Goal: Transaction & Acquisition: Book appointment/travel/reservation

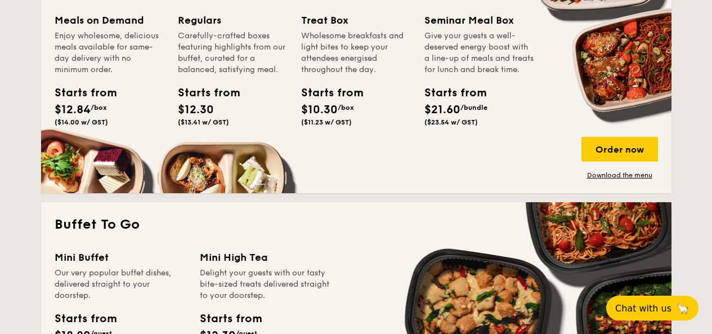
scroll to position [562, 0]
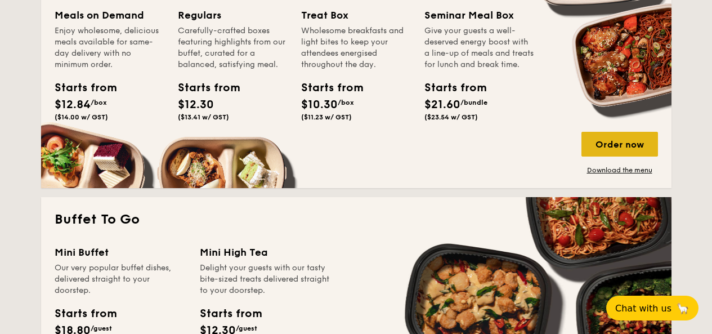
click at [634, 143] on div "Order now" at bounding box center [620, 144] width 77 height 25
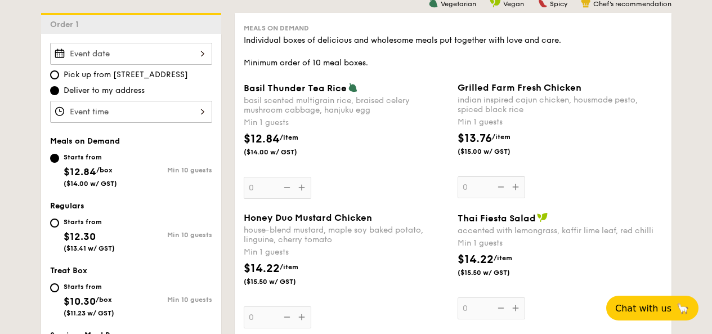
scroll to position [301, 0]
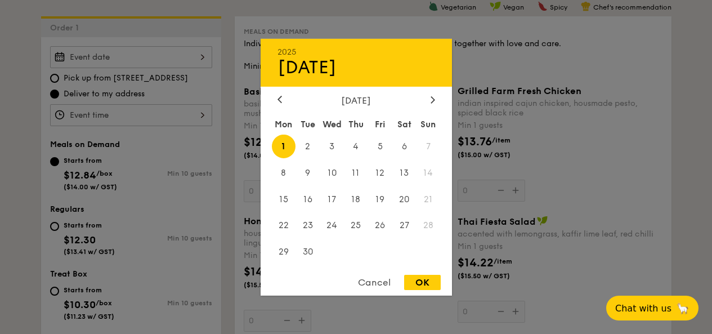
click at [166, 63] on div "2025 Sep [DATE] Tue Wed Thu Fri Sat Sun 1 2 3 4 5 6 7 8 9 10 11 12 13 14 15 16 …" at bounding box center [131, 57] width 162 height 22
click at [358, 228] on span "25" at bounding box center [356, 225] width 24 height 24
click at [431, 278] on div "OK" at bounding box center [422, 282] width 37 height 15
type input "[DATE]"
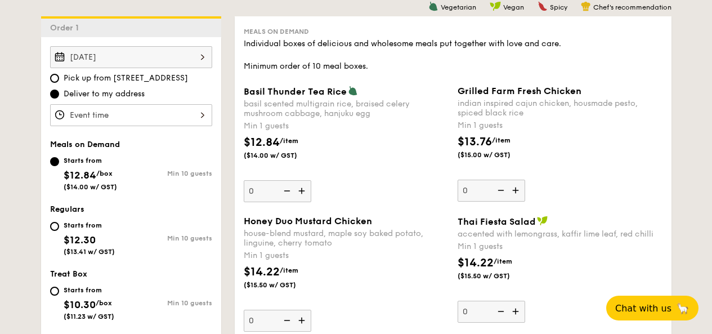
click at [167, 110] on div at bounding box center [131, 115] width 162 height 22
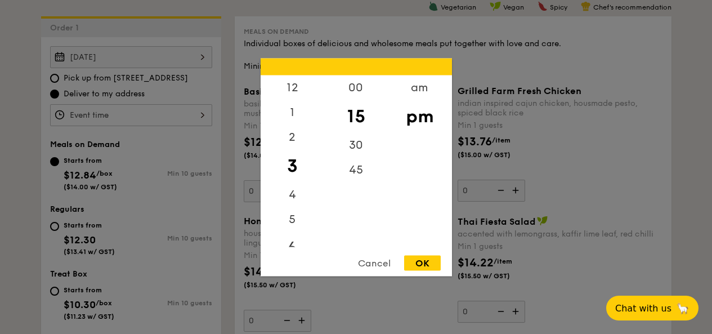
click at [302, 241] on div "6" at bounding box center [293, 247] width 64 height 33
click at [302, 235] on div "6" at bounding box center [293, 240] width 64 height 33
click at [371, 82] on div "00" at bounding box center [356, 91] width 64 height 33
click at [420, 258] on div "OK" at bounding box center [422, 262] width 37 height 15
type input "6:00PM"
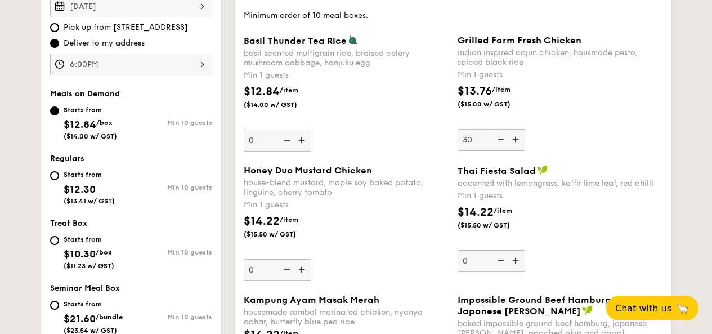
scroll to position [351, 0]
type input "3"
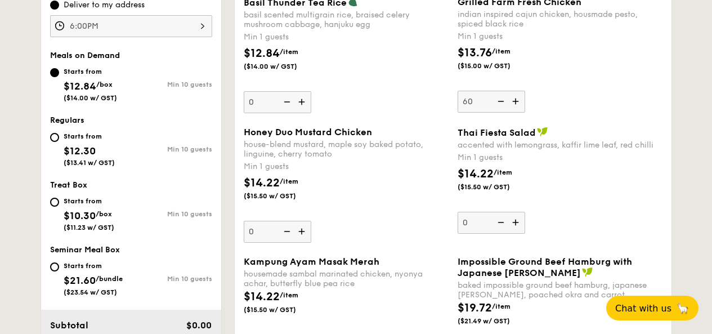
scroll to position [391, 0]
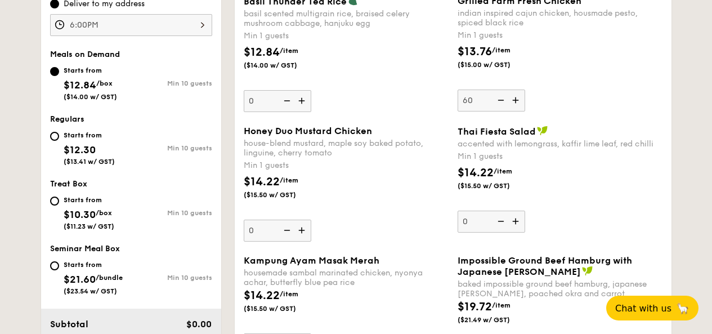
type input "60"
click at [396, 186] on div "$14.22 /item ($15.50 w/ GST)" at bounding box center [346, 192] width 214 height 39
click at [311, 220] on input "0" at bounding box center [278, 231] width 68 height 22
click at [390, 163] on div "Min 1 guests" at bounding box center [346, 165] width 205 height 11
click at [311, 220] on input "0" at bounding box center [278, 231] width 68 height 22
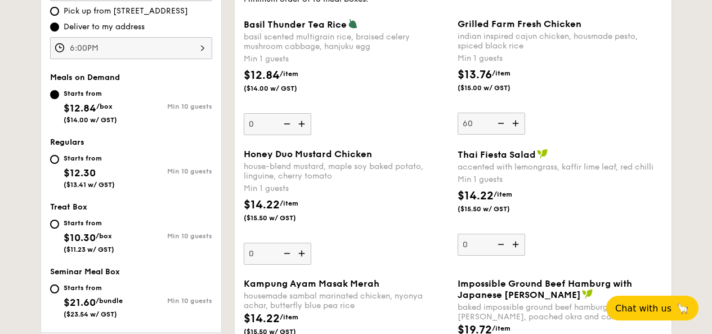
scroll to position [369, 0]
click at [89, 172] on span "$12.30" at bounding box center [80, 172] width 32 height 12
click at [59, 163] on input "Starts from $12.30 ($13.41 w/ GST) Min 10 guests" at bounding box center [54, 158] width 9 height 9
radio input "true"
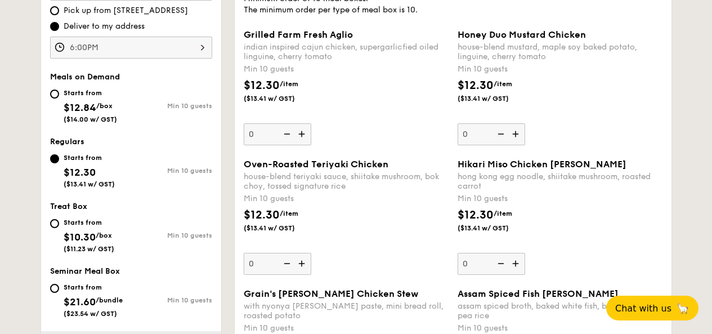
click at [84, 114] on div "Starts from $12.84 /box ($14.00 w/ GST)" at bounding box center [90, 104] width 53 height 37
click at [59, 99] on input "Starts from $12.84 /box ($14.00 w/ GST) Min 10 guests" at bounding box center [54, 94] width 9 height 9
radio input "true"
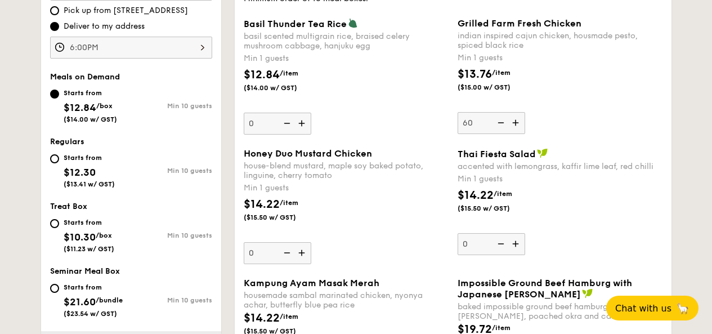
click at [87, 164] on div "Starts from $12.30 ($13.41 w/ GST)" at bounding box center [89, 169] width 51 height 37
click at [59, 163] on input "Starts from $12.30 ($13.41 w/ GST) Min 10 guests" at bounding box center [54, 158] width 9 height 9
radio input "true"
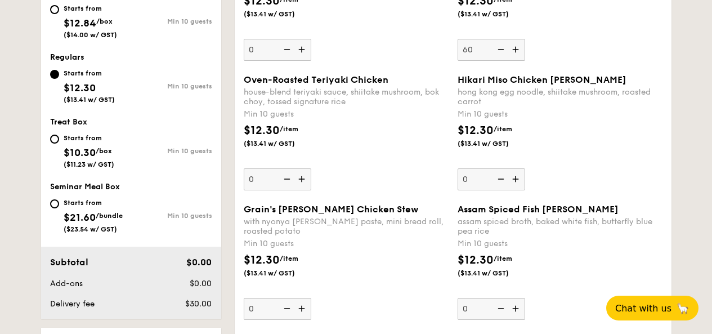
scroll to position [454, 0]
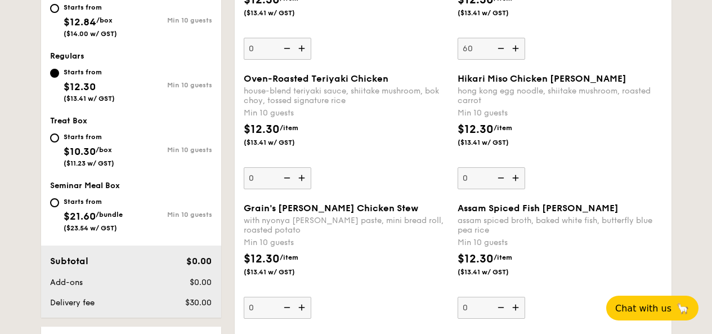
click at [510, 56] on img at bounding box center [517, 48] width 17 height 21
click at [510, 56] on input "60" at bounding box center [492, 49] width 68 height 22
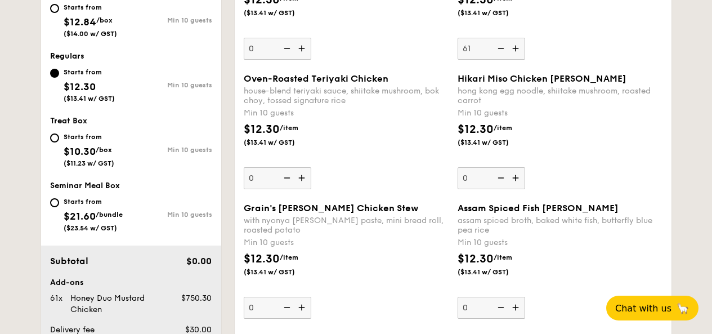
click at [503, 55] on img at bounding box center [500, 48] width 17 height 21
click at [503, 55] on input "61" at bounding box center [492, 49] width 68 height 22
type input "60"
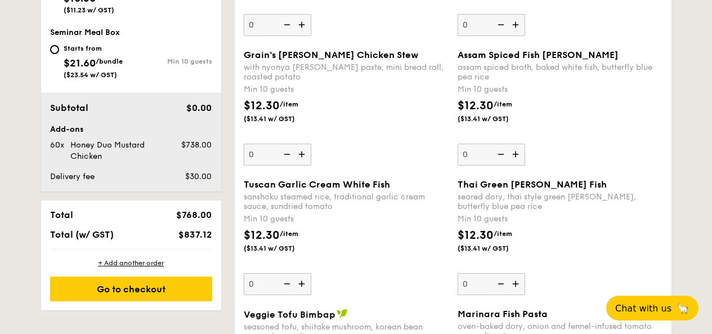
scroll to position [614, 0]
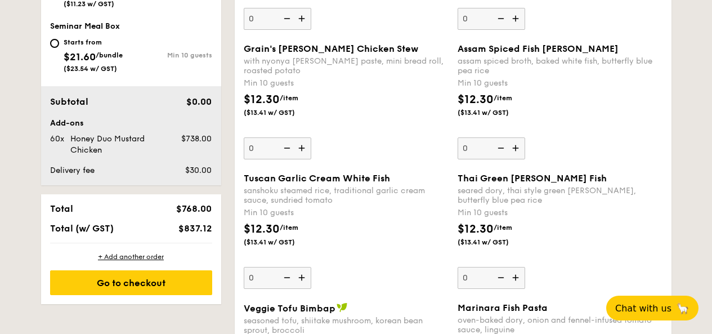
click at [182, 239] on div "Total $768.00 Total (w/ GST) $837.12" at bounding box center [131, 218] width 180 height 48
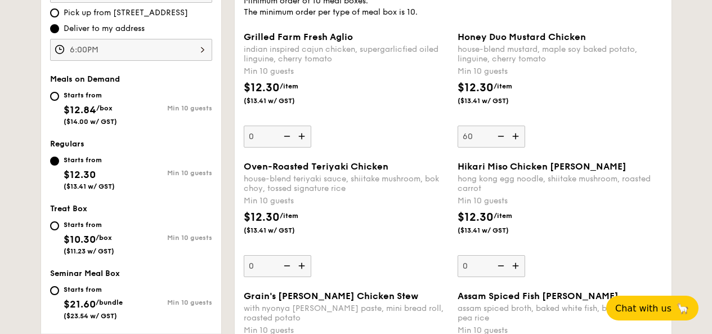
scroll to position [358, 0]
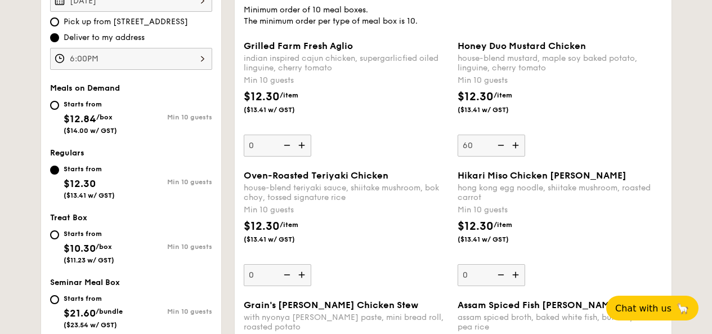
click at [193, 177] on div "Min 10 guests" at bounding box center [171, 181] width 81 height 10
click at [59, 175] on input "Starts from $12.30 ($13.41 w/ GST) Min 10 guests" at bounding box center [54, 170] width 9 height 9
click at [172, 164] on div "Starts from $12.30 ($13.41 w/ GST) Min 10 guests" at bounding box center [131, 180] width 162 height 37
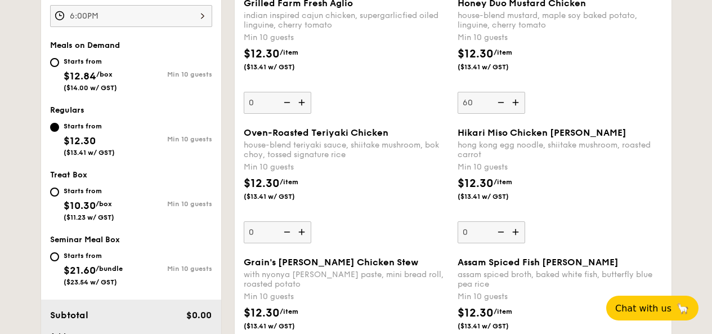
scroll to position [400, 0]
click at [90, 199] on div "Starts from $10.30 /box ($11.23 w/ GST)" at bounding box center [89, 202] width 51 height 37
click at [59, 197] on input "Starts from $10.30 /box ($11.23 w/ GST) Min 10 guests" at bounding box center [54, 192] width 9 height 9
radio input "true"
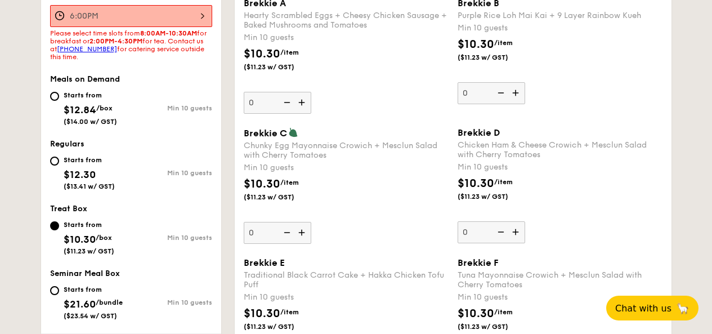
click at [87, 170] on span "$12.30" at bounding box center [80, 174] width 32 height 12
click at [59, 166] on input "Starts from $12.30 ($13.41 w/ GST) Min 10 guests" at bounding box center [54, 161] width 9 height 9
radio input "true"
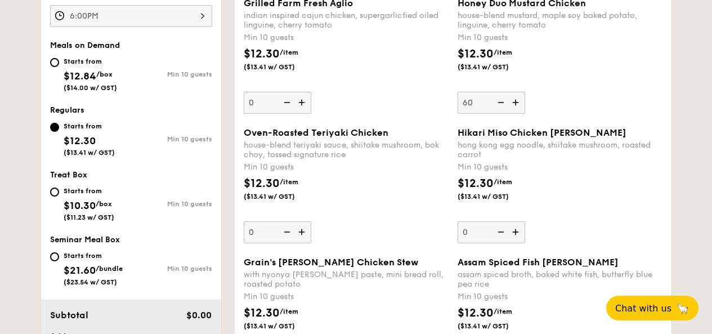
click at [91, 262] on div "Starts from $21.60 /bundle ($23.54 w/ GST)" at bounding box center [93, 267] width 59 height 37
click at [59, 261] on input "Starts from $21.60 /bundle ($23.54 w/ GST) Min 10 guests" at bounding box center [54, 256] width 9 height 9
radio input "true"
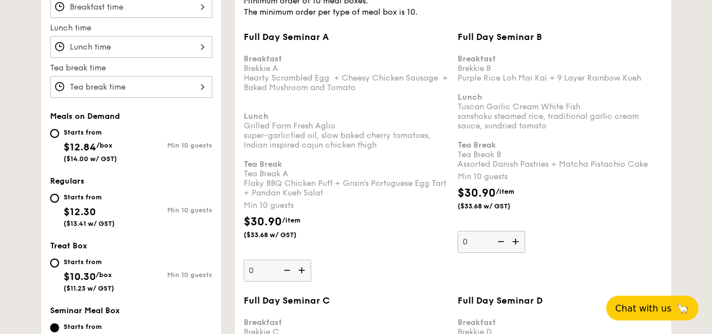
click at [90, 194] on div "Starts from" at bounding box center [89, 197] width 51 height 9
click at [59, 194] on input "Starts from $12.30 ($13.41 w/ GST) Min 10 guests" at bounding box center [54, 198] width 9 height 9
radio input "true"
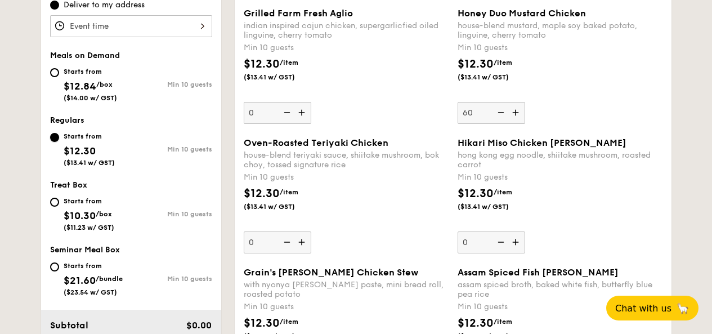
scroll to position [389, 0]
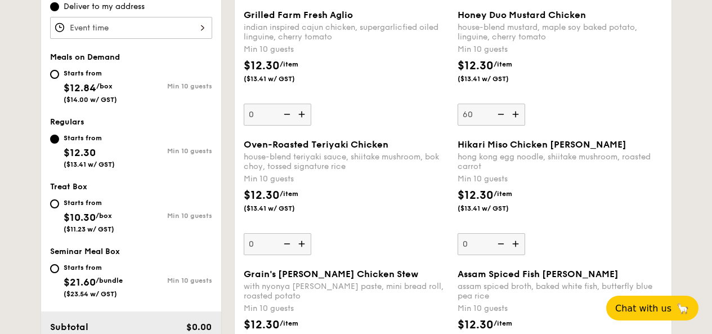
click at [117, 91] on div "Starts from $12.84 /box ($14.00 w/ GST)" at bounding box center [90, 84] width 81 height 37
click at [59, 79] on input "Starts from $12.84 /box ($14.00 w/ GST) Min 10 guests" at bounding box center [54, 74] width 9 height 9
radio input "true"
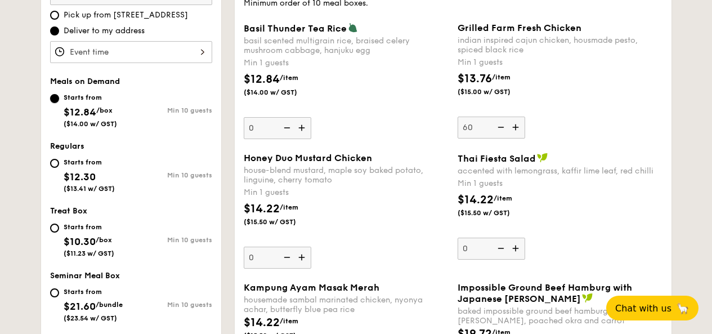
scroll to position [355, 0]
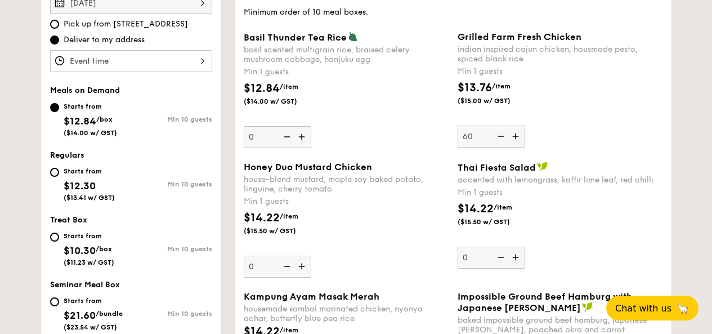
click at [503, 139] on img at bounding box center [500, 136] width 17 height 21
click at [503, 139] on input "60" at bounding box center [492, 137] width 68 height 22
click at [520, 137] on img at bounding box center [517, 136] width 17 height 21
click at [520, 137] on input "59" at bounding box center [492, 137] width 68 height 22
type input "60"
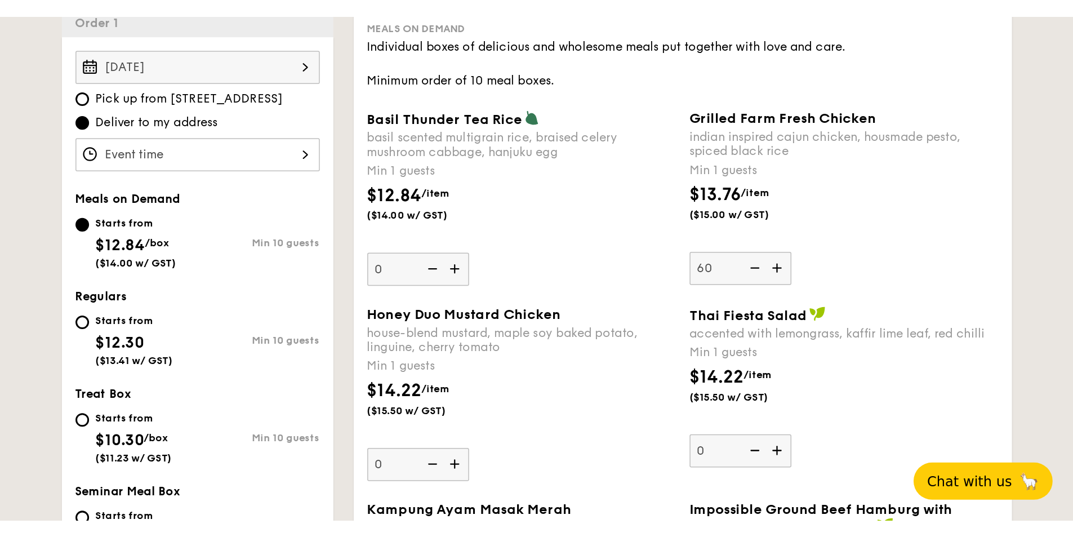
scroll to position [325, 0]
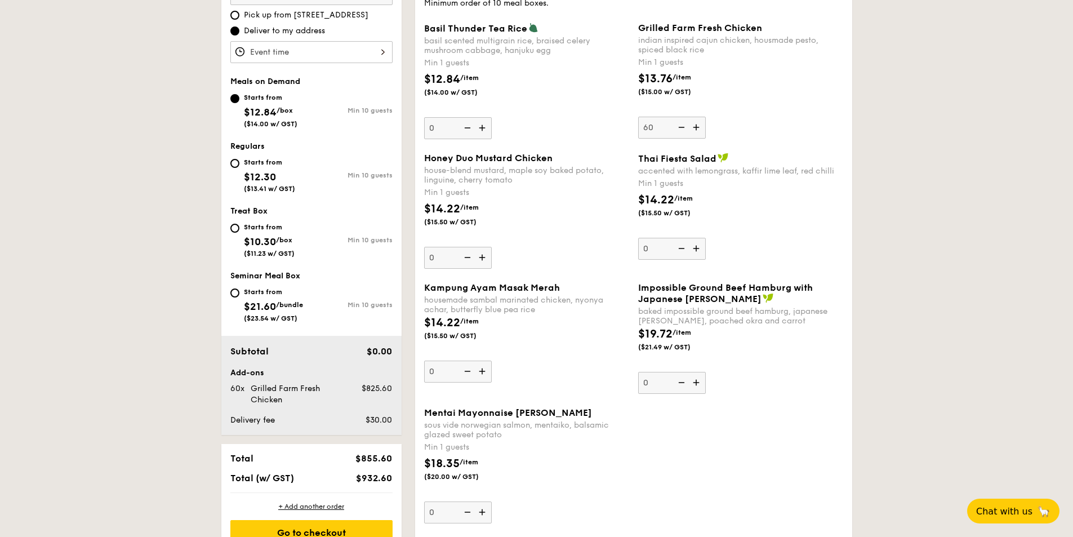
scroll to position [371, 0]
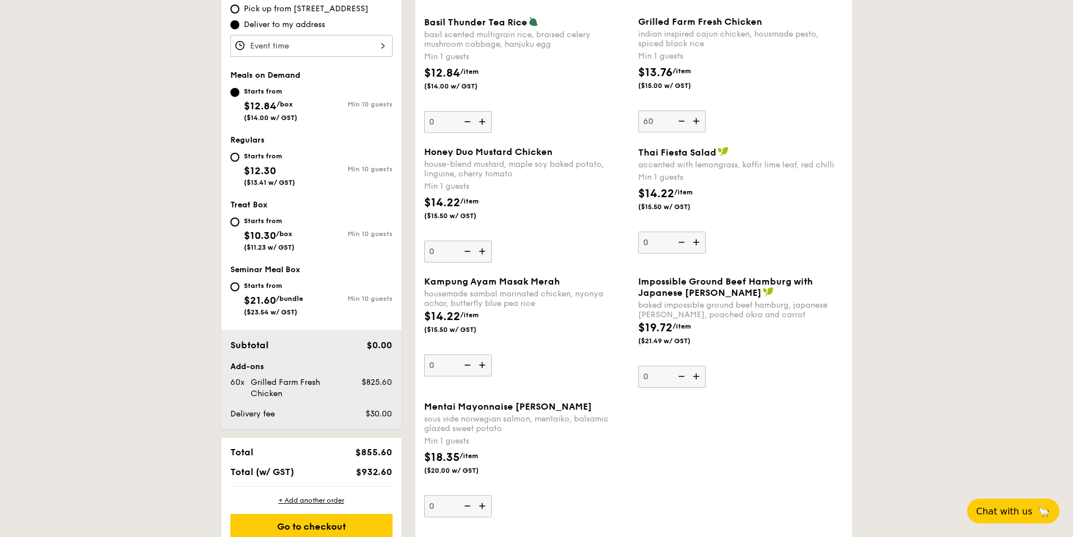
click at [258, 162] on div "Starts from $12.30 ($13.41 w/ GST)" at bounding box center [269, 167] width 51 height 37
click at [239, 162] on input "Starts from $12.30 ($13.41 w/ GST) Min 10 guests" at bounding box center [234, 157] width 9 height 9
radio input "true"
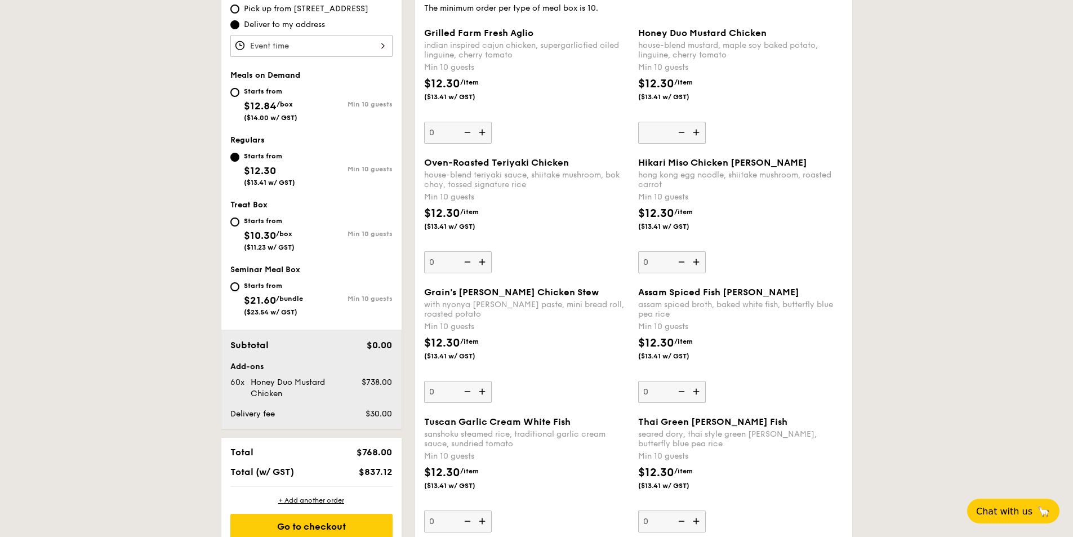
type input "0"
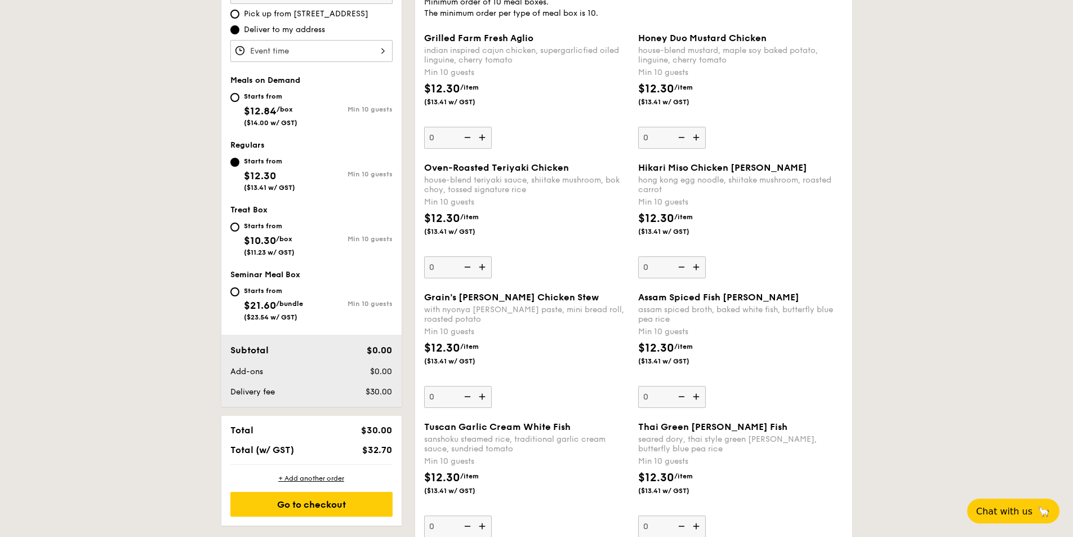
scroll to position [366, 0]
click at [485, 266] on img at bounding box center [483, 266] width 17 height 21
click at [485, 266] on input "60" at bounding box center [458, 267] width 68 height 22
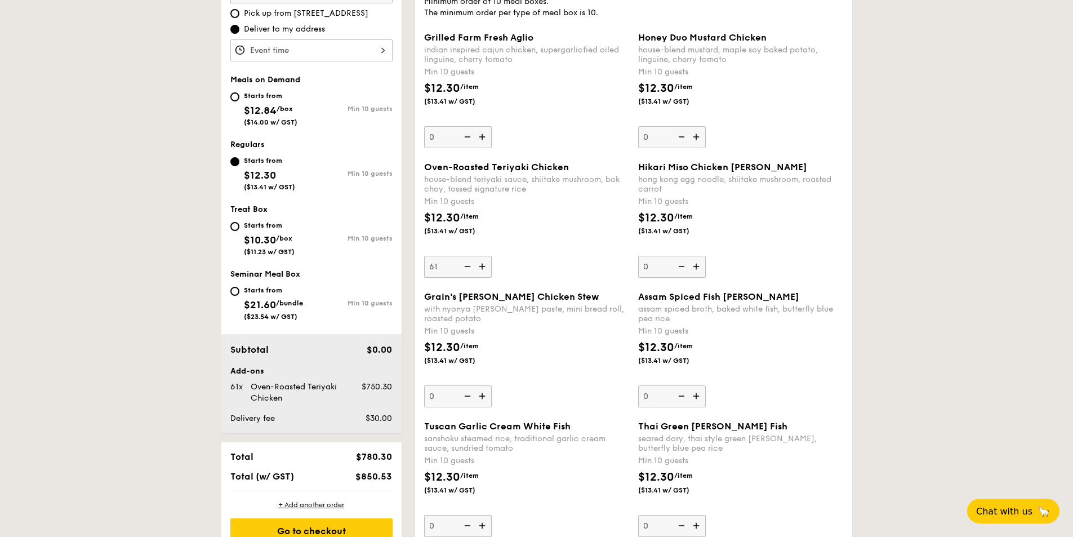
click at [474, 265] on img at bounding box center [466, 266] width 17 height 21
click at [474, 265] on input "61" at bounding box center [458, 267] width 68 height 22
type input "60"
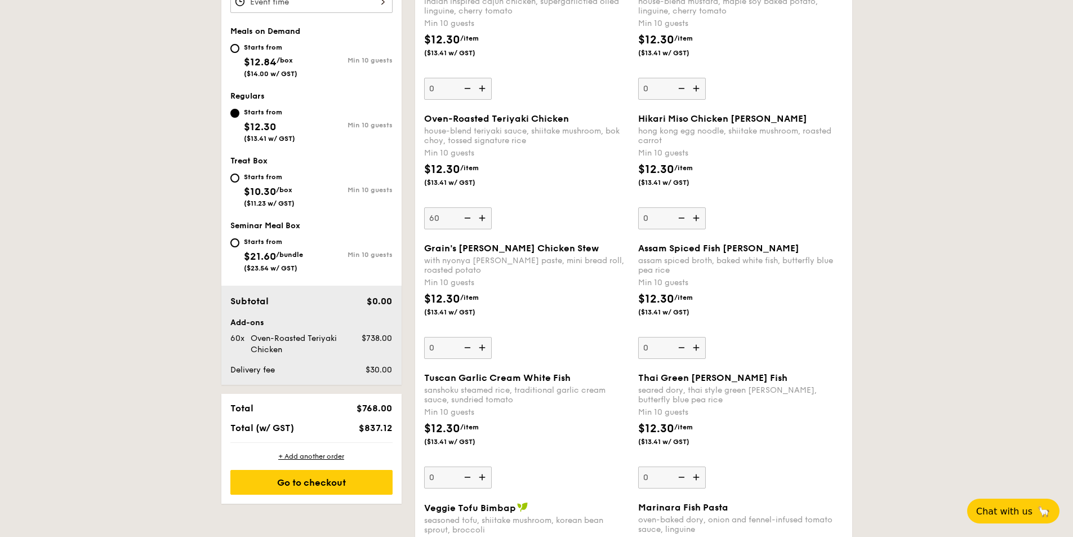
scroll to position [564, 0]
